Goal: Task Accomplishment & Management: Use online tool/utility

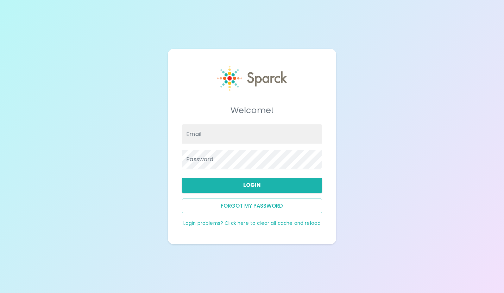
click at [230, 134] on input "Email" at bounding box center [252, 135] width 140 height 20
click at [355, 149] on div "Welcome! Email Password Login Forgot my password Login problems? Click here to …" at bounding box center [252, 146] width 504 height 293
click at [244, 188] on button "Login" at bounding box center [252, 185] width 140 height 15
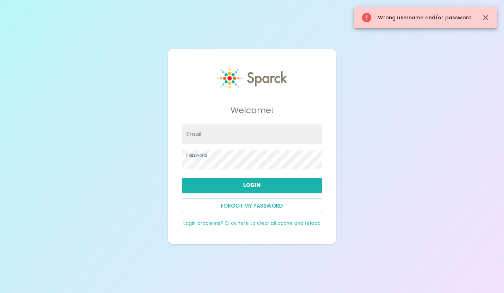
click at [237, 136] on input "Email" at bounding box center [252, 135] width 140 height 20
click at [145, 194] on div "Welcome! Email Password Login Forgot my password Login problems? Click here to …" at bounding box center [252, 146] width 504 height 293
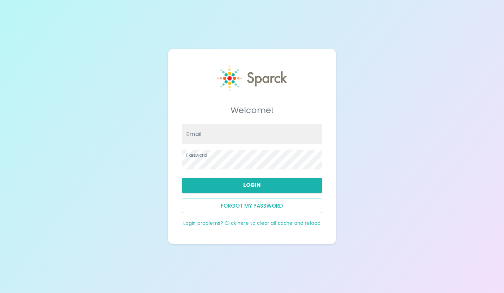
click at [243, 207] on button "Forgot my password" at bounding box center [252, 206] width 140 height 15
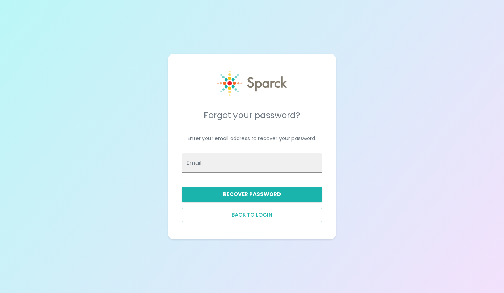
click at [212, 167] on input "Email" at bounding box center [252, 163] width 140 height 20
type input "[EMAIL_ADDRESS][DOMAIN_NAME]"
click at [238, 197] on button "Recover Password" at bounding box center [252, 194] width 140 height 15
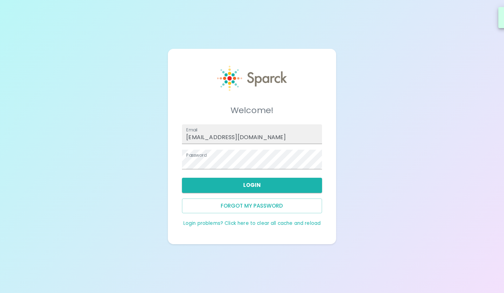
click at [223, 182] on button "Login" at bounding box center [252, 185] width 140 height 15
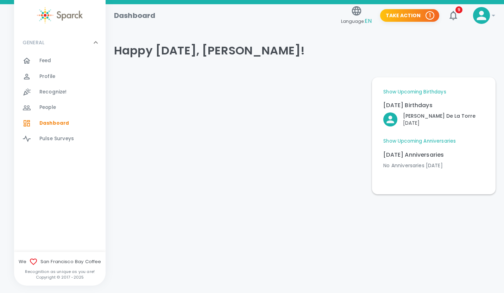
click at [453, 14] on icon "button" at bounding box center [452, 15] width 11 height 11
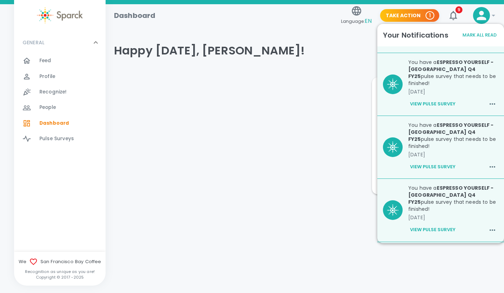
scroll to position [264, 0]
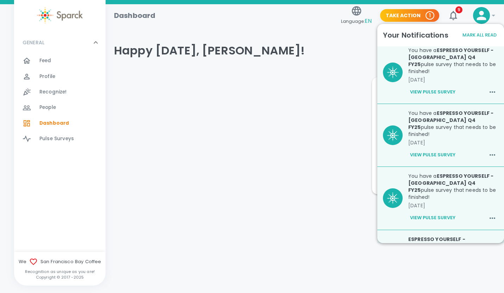
click at [300, 174] on div at bounding box center [237, 133] width 258 height 123
click at [479, 34] on button "Mark All Read" at bounding box center [480, 35] width 38 height 11
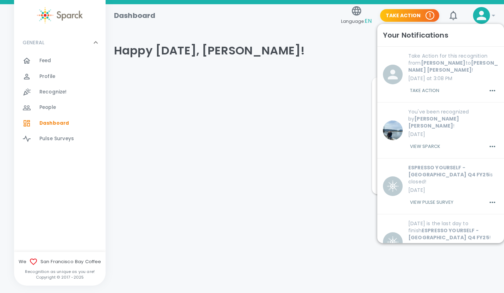
scroll to position [0, 0]
click at [354, 79] on div at bounding box center [237, 133] width 258 height 123
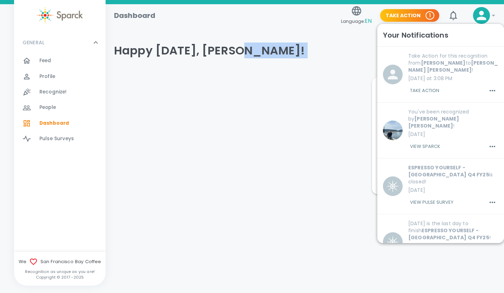
click at [354, 79] on div at bounding box center [237, 133] width 258 height 123
click at [96, 45] on icon at bounding box center [95, 42] width 8 height 8
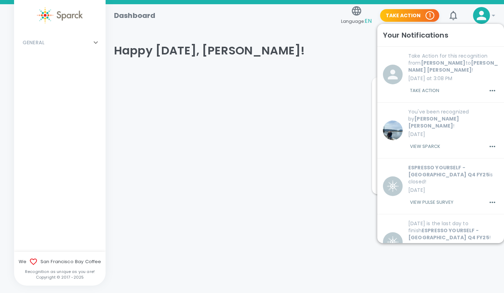
click at [96, 44] on icon at bounding box center [96, 43] width 4 height 2
click at [491, 15] on icon at bounding box center [493, 15] width 8 height 8
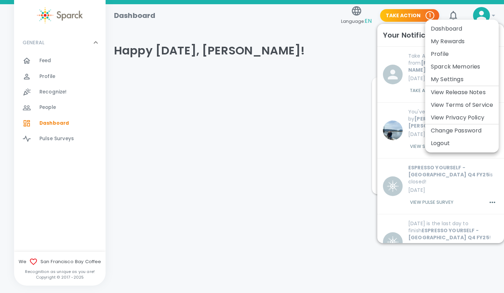
click at [363, 39] on div at bounding box center [252, 146] width 504 height 293
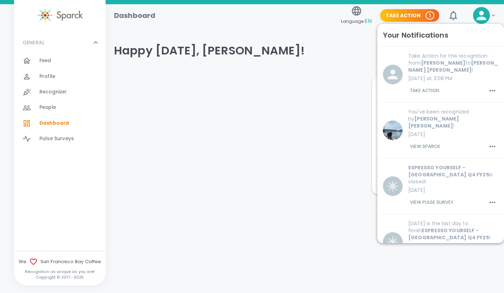
click at [396, 16] on button "Take Action 1" at bounding box center [409, 15] width 59 height 13
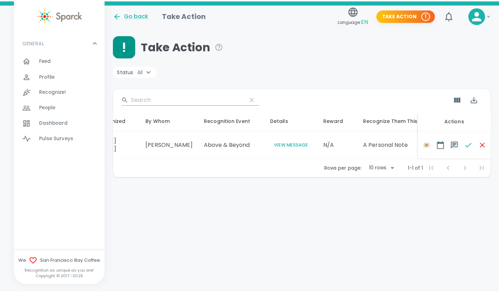
scroll to position [0, 56]
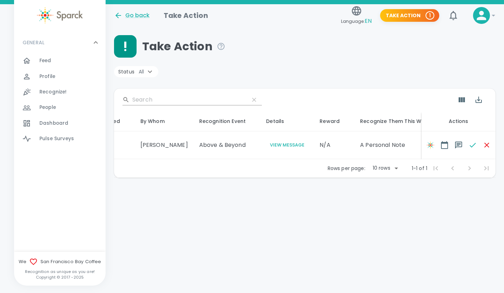
click at [266, 144] on button "View Message" at bounding box center [287, 145] width 42 height 8
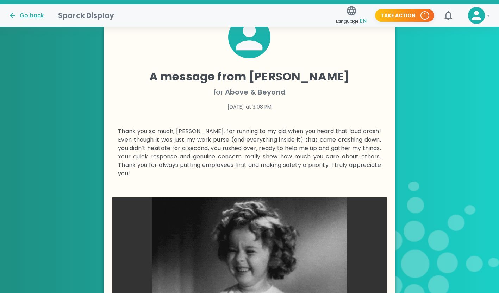
scroll to position [181, 0]
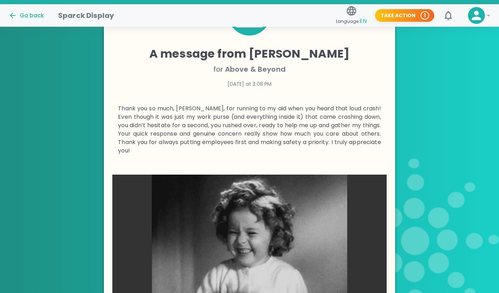
click at [263, 144] on p "Thank you so much, [PERSON_NAME], for running to my aid when you heard that lou…" at bounding box center [249, 129] width 263 height 51
